Goal: Task Accomplishment & Management: Complete application form

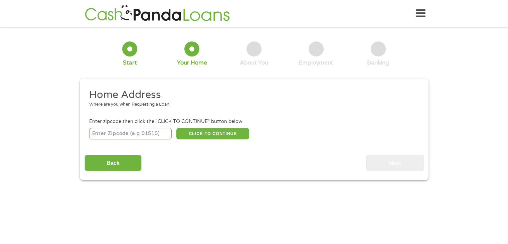
click at [150, 131] on input "number" at bounding box center [130, 133] width 82 height 11
type input "37803"
click at [220, 133] on button "CLICK TO CONTINUE" at bounding box center [212, 133] width 73 height 11
type input "37803"
type input "Maryville"
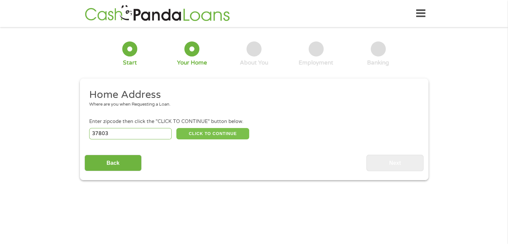
select select "[US_STATE]"
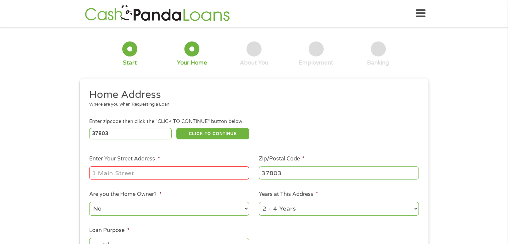
click at [181, 171] on input "Enter Your Street Address *" at bounding box center [169, 172] width 160 height 13
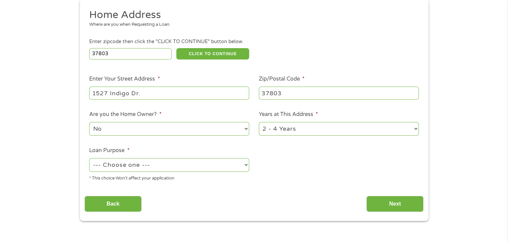
scroll to position [81, 0]
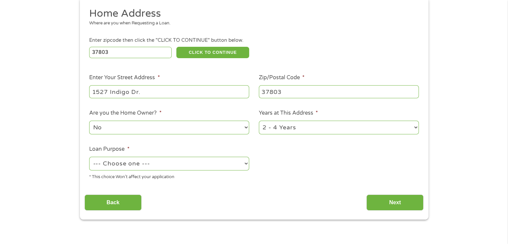
type input "1527 Indigo Dr."
click at [244, 167] on select "--- Choose one --- Pay Bills Debt Consolidation Home Improvement Major Purchase…" at bounding box center [169, 164] width 160 height 14
select select "debtconsolidation"
click at [89, 157] on select "--- Choose one --- Pay Bills Debt Consolidation Home Improvement Major Purchase…" at bounding box center [169, 164] width 160 height 14
click at [390, 205] on input "Next" at bounding box center [394, 202] width 57 height 16
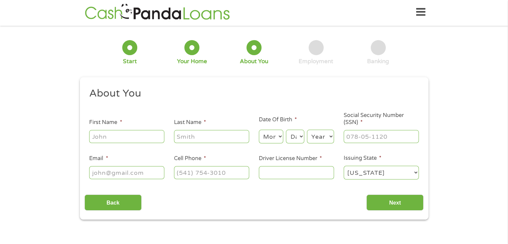
scroll to position [0, 0]
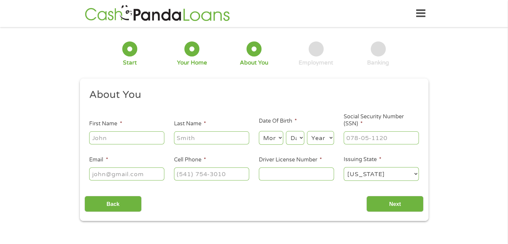
click at [152, 138] on input "First Name *" at bounding box center [126, 137] width 75 height 13
type input "[PERSON_NAME]"
click at [217, 143] on input "Last Name *" at bounding box center [211, 137] width 75 height 13
type input "[PERSON_NAME]"
click at [272, 138] on select "Month 1 2 3 4 5 6 7 8 9 10 11 12" at bounding box center [271, 138] width 24 height 14
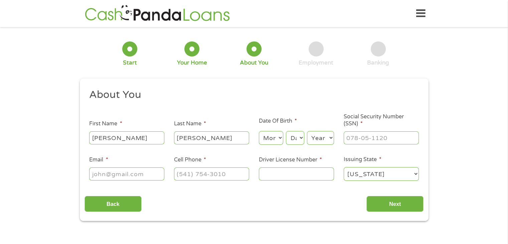
select select "3"
click at [259, 131] on select "Month 1 2 3 4 5 6 7 8 9 10 11 12" at bounding box center [271, 138] width 24 height 14
click at [292, 142] on select "Day 1 2 3 4 5 6 7 8 9 10 11 12 13 14 15 16 17 18 19 20 21 22 23 24 25 26 27 28 …" at bounding box center [295, 138] width 18 height 14
select select "27"
click at [286, 131] on select "Day 1 2 3 4 5 6 7 8 9 10 11 12 13 14 15 16 17 18 19 20 21 22 23 24 25 26 27 28 …" at bounding box center [295, 138] width 18 height 14
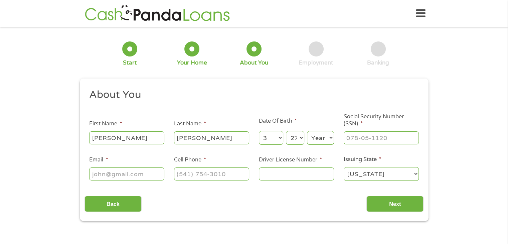
click at [318, 142] on select "Year [DATE] 2006 2005 2004 2003 2002 2001 2000 1999 1998 1997 1996 1995 1994 19…" at bounding box center [320, 138] width 27 height 14
select select "1995"
click at [307, 131] on select "Year [DATE] 2006 2005 2004 2003 2002 2001 2000 1999 1998 1997 1996 1995 1994 19…" at bounding box center [320, 138] width 27 height 14
click at [364, 139] on input "___-__-____" at bounding box center [381, 137] width 75 height 13
type input "413-77-4465"
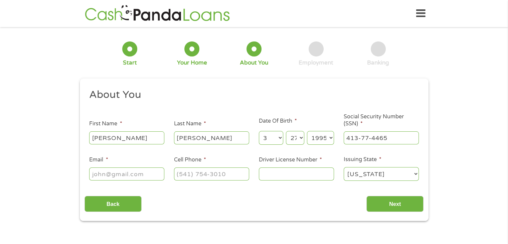
click at [146, 169] on input "Email *" at bounding box center [126, 173] width 75 height 13
type input "[EMAIL_ADDRESS][DOMAIN_NAME]"
click at [213, 178] on input "(___) ___-____" at bounding box center [211, 173] width 75 height 13
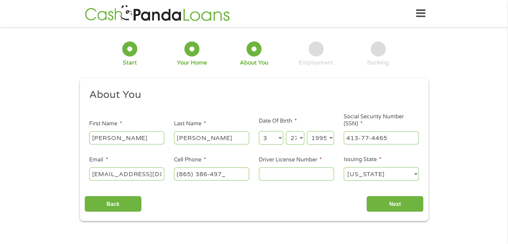
type input "[PHONE_NUMBER]"
click at [284, 179] on input "Driver License Number *" at bounding box center [296, 173] width 75 height 13
type input "118473655"
click at [381, 207] on input "Next" at bounding box center [394, 204] width 57 height 16
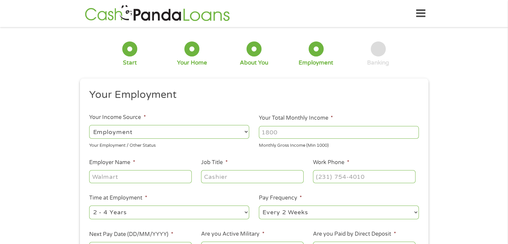
click at [345, 127] on input "Your Total Monthly Income *" at bounding box center [339, 132] width 160 height 13
type input "1600"
click at [150, 135] on select "--- Choose one --- Employment [DEMOGRAPHIC_DATA] Benefits" at bounding box center [169, 132] width 160 height 14
click at [89, 125] on select "--- Choose one --- Employment [DEMOGRAPHIC_DATA] Benefits" at bounding box center [169, 132] width 160 height 14
click at [118, 171] on input "Employer Name *" at bounding box center [140, 176] width 102 height 13
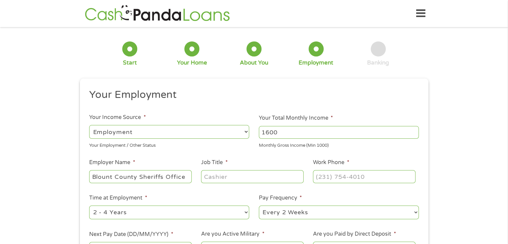
type input "Blount County Sheriffs Office"
click at [220, 177] on input "Job Title *" at bounding box center [252, 176] width 102 height 13
type input "Police Officer"
click at [344, 173] on input "(___) ___-____" at bounding box center [364, 176] width 102 height 13
type input "[PHONE_NUMBER]"
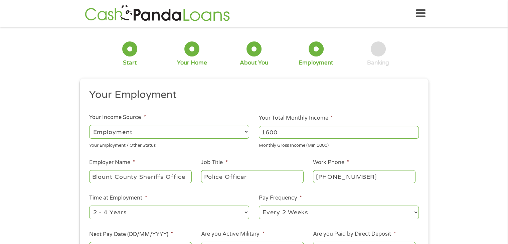
click at [203, 210] on select "--- Choose one --- 1 Year or less 1 - 2 Years 2 - 4 Years Over 4 Years" at bounding box center [169, 212] width 160 height 14
select select "60months"
click at [89, 206] on select "--- Choose one --- 1 Year or less 1 - 2 Years 2 - 4 Years Over 4 Years" at bounding box center [169, 212] width 160 height 14
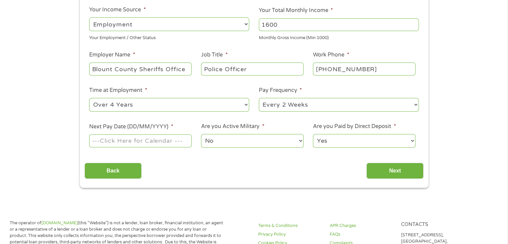
scroll to position [112, 0]
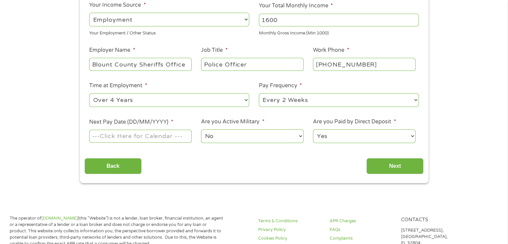
click at [159, 134] on input "Next Pay Date (DD/MM/YYYY) *" at bounding box center [140, 136] width 102 height 13
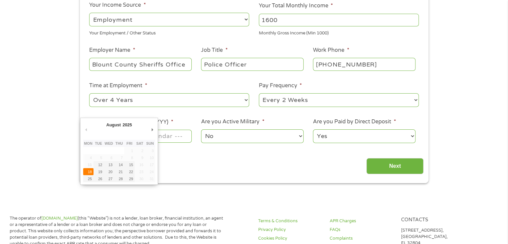
type input "[DATE]"
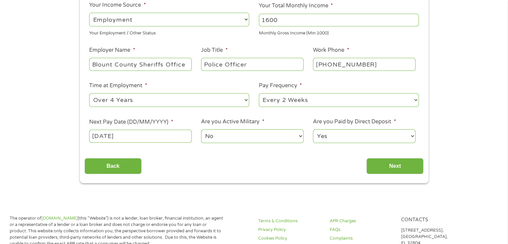
click at [239, 137] on select "No Yes" at bounding box center [252, 136] width 102 height 14
click at [201, 130] on select "No Yes" at bounding box center [252, 136] width 102 height 14
click at [349, 143] on div "Yes No" at bounding box center [364, 136] width 102 height 16
click at [381, 167] on input "Next" at bounding box center [394, 166] width 57 height 16
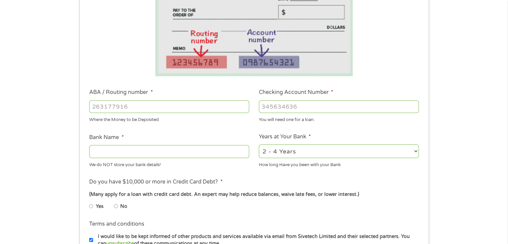
scroll to position [125, 0]
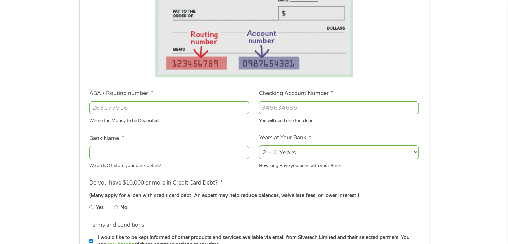
click at [227, 152] on input "Bank Name *" at bounding box center [169, 152] width 160 height 13
type input "First Horizon Bank"
click at [116, 208] on input "No" at bounding box center [116, 207] width 4 height 11
radio input "true"
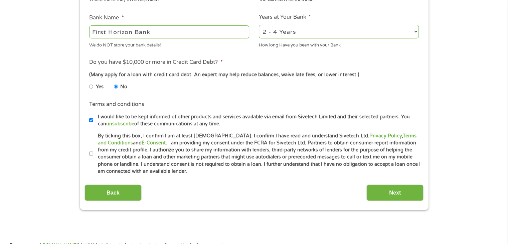
scroll to position [247, 0]
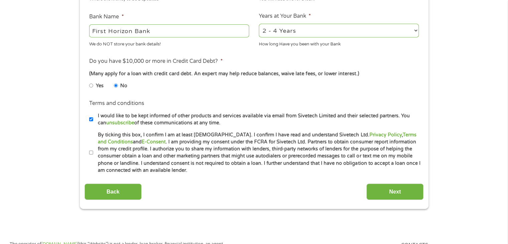
click at [92, 153] on input "By ticking this box, I confirm I am at least [DEMOGRAPHIC_DATA]. I confirm I ha…" at bounding box center [91, 152] width 4 height 11
checkbox input "true"
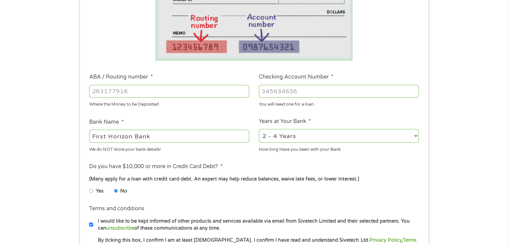
scroll to position [141, 0]
click at [376, 133] on select "2 - 4 Years 6 - 12 Months 1 - 2 Years Over 4 Years" at bounding box center [339, 136] width 160 height 14
select select "60months"
click at [259, 130] on select "2 - 4 Years 6 - 12 Months 1 - 2 Years Over 4 Years" at bounding box center [339, 136] width 160 height 14
click at [272, 93] on input "Checking Account Number *" at bounding box center [339, 91] width 160 height 13
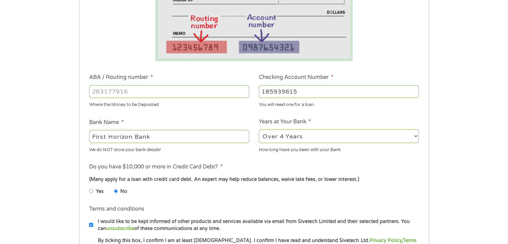
type input "185939615"
click at [194, 91] on input "ABA / Routing number *" at bounding box center [169, 91] width 160 height 13
type input "084000026"
type input "FIRST [US_STATE] BANK"
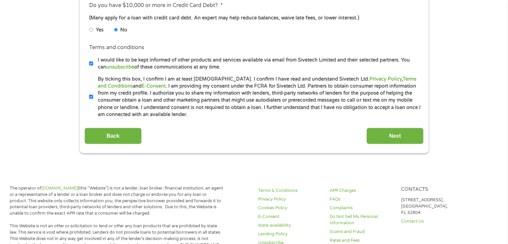
scroll to position [400, 0]
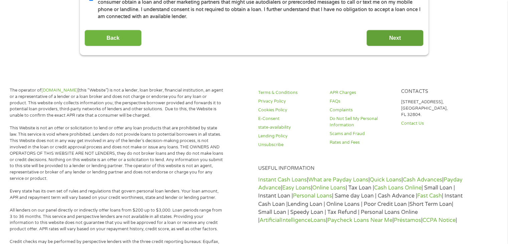
type input "084000026"
click at [379, 40] on input "Next" at bounding box center [394, 38] width 57 height 16
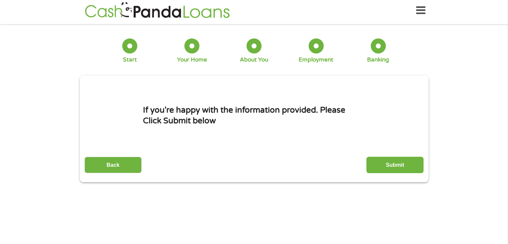
scroll to position [0, 0]
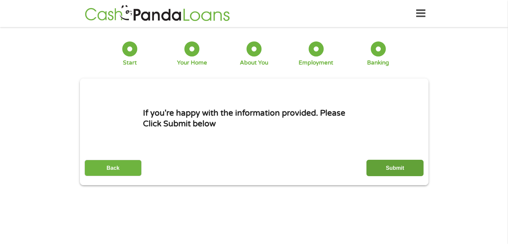
click at [398, 170] on input "Submit" at bounding box center [394, 168] width 57 height 16
